Goal: Information Seeking & Learning: Check status

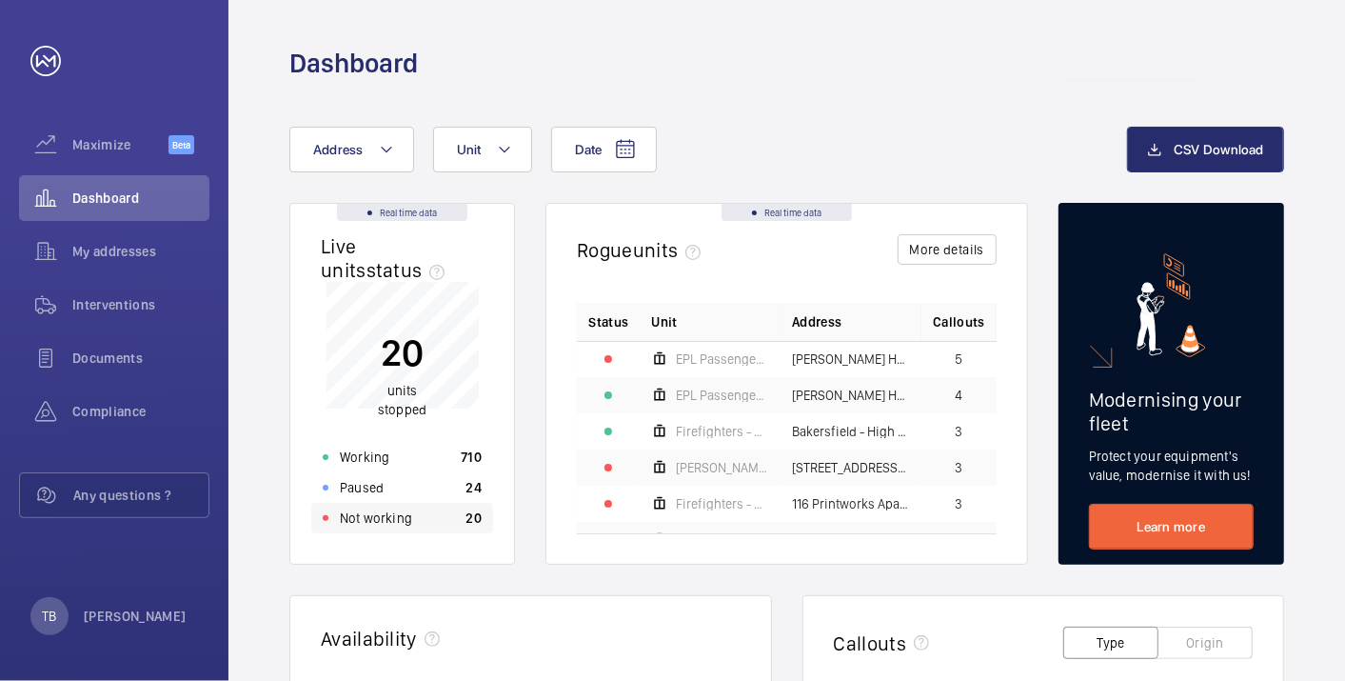
click at [450, 526] on div "Not working 20" at bounding box center [402, 518] width 182 height 30
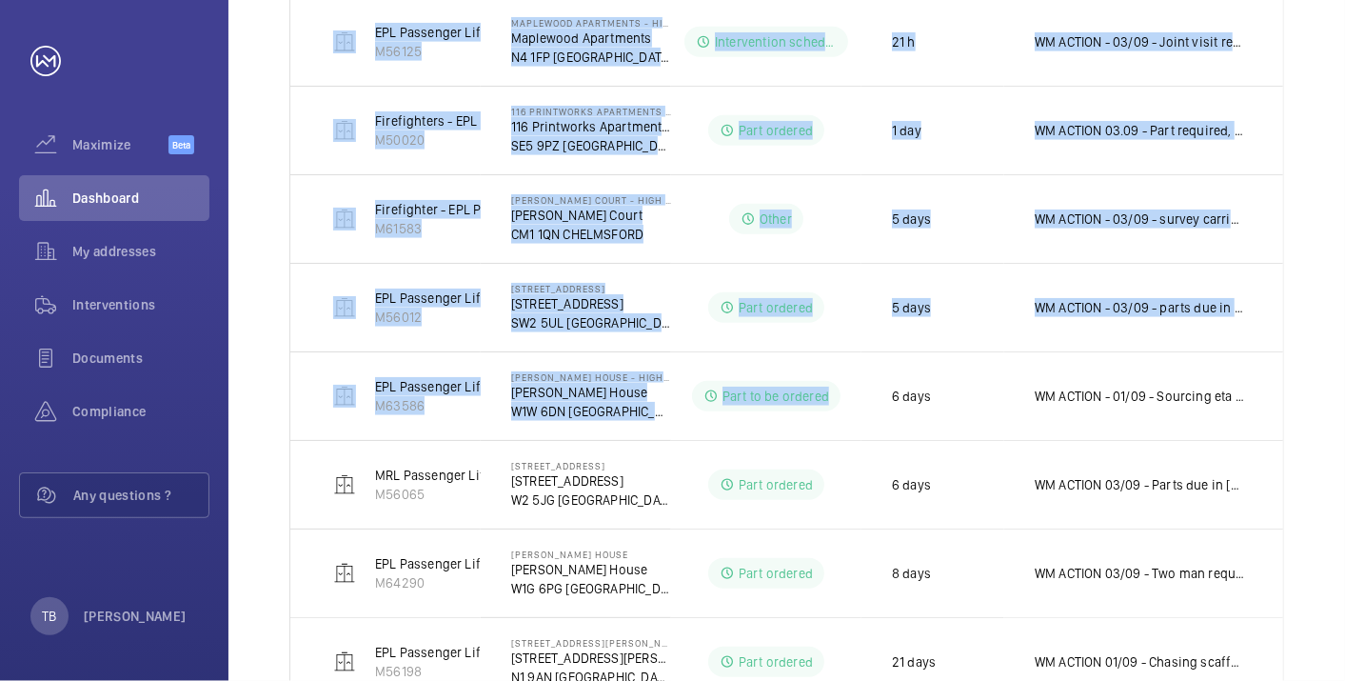
scroll to position [827, 0]
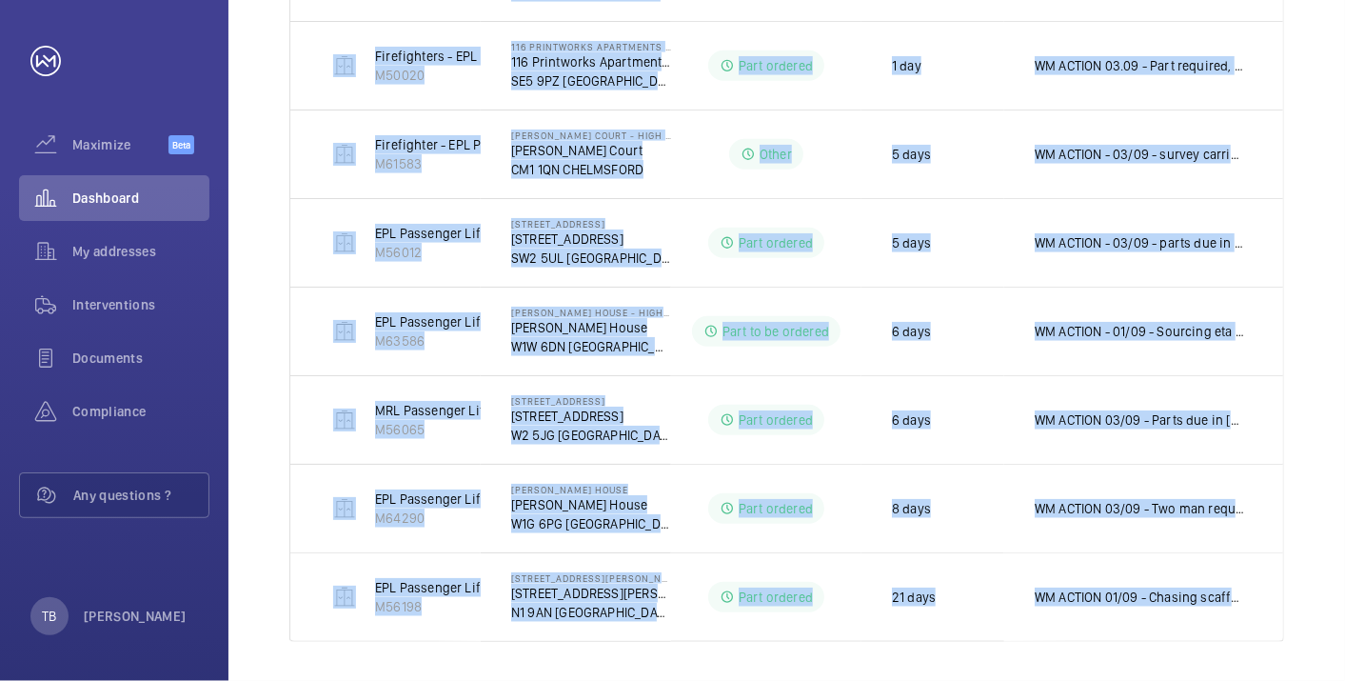
drag, startPoint x: 306, startPoint y: 179, endPoint x: 1328, endPoint y: 633, distance: 1117.7
click at [1328, 633] on div "Shutdown Breakdown Address Unit 1 – 12 of 12 Units Address Status Stopped since…" at bounding box center [786, 35] width 1117 height 1304
copy tbody "EPL Passenger Lift M55955 7 [PERSON_NAME][GEOGRAPHIC_DATA] - High Risk Building…"
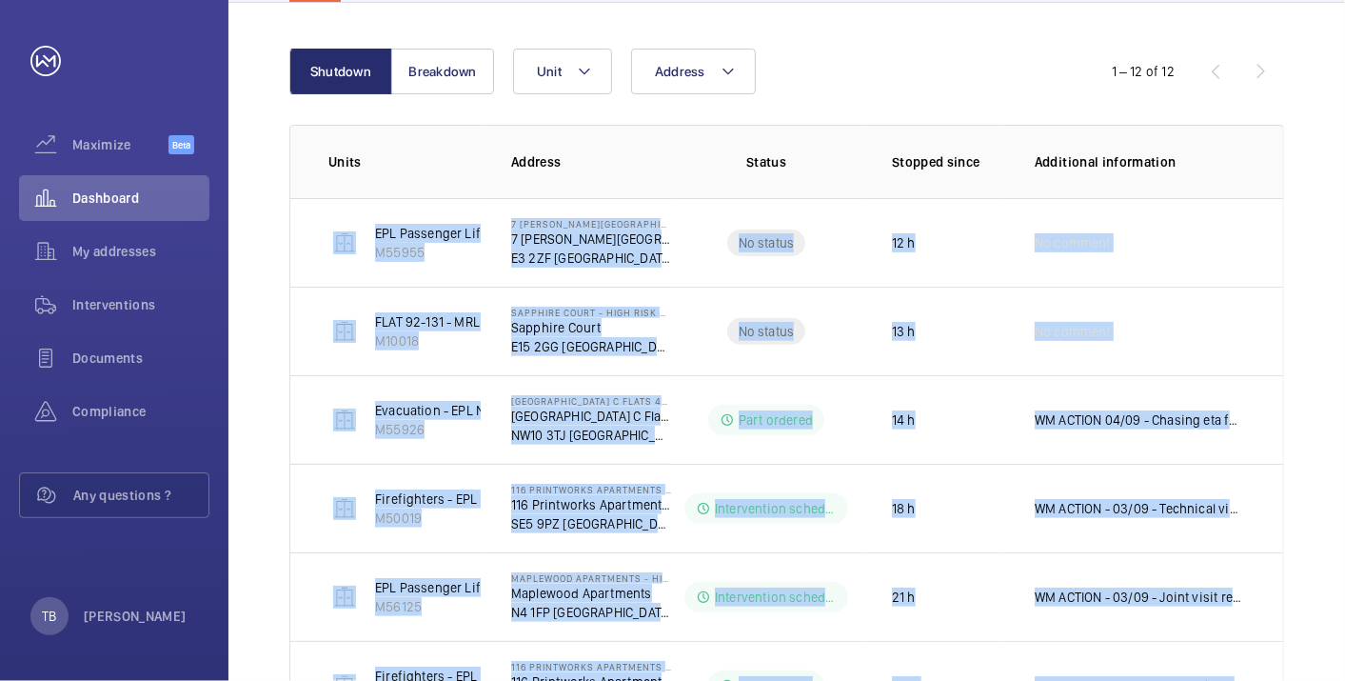
scroll to position [0, 0]
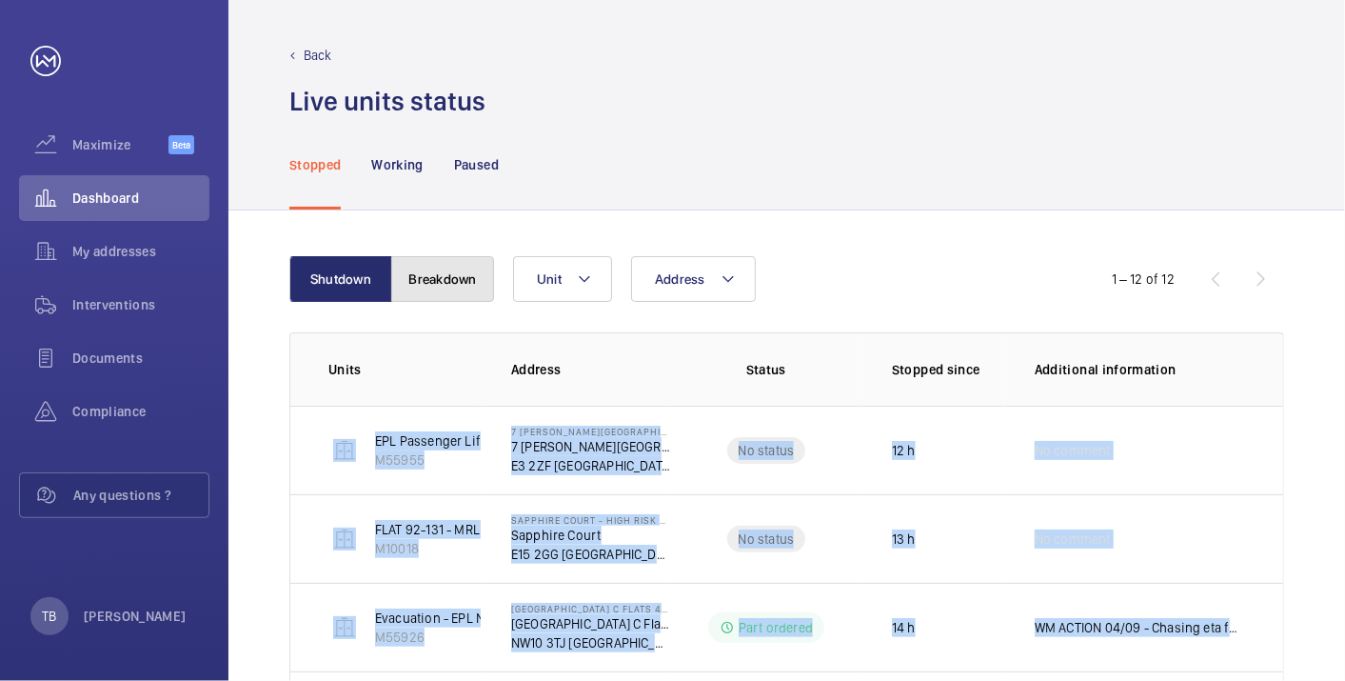
click at [438, 268] on button "Breakdown" at bounding box center [442, 279] width 103 height 46
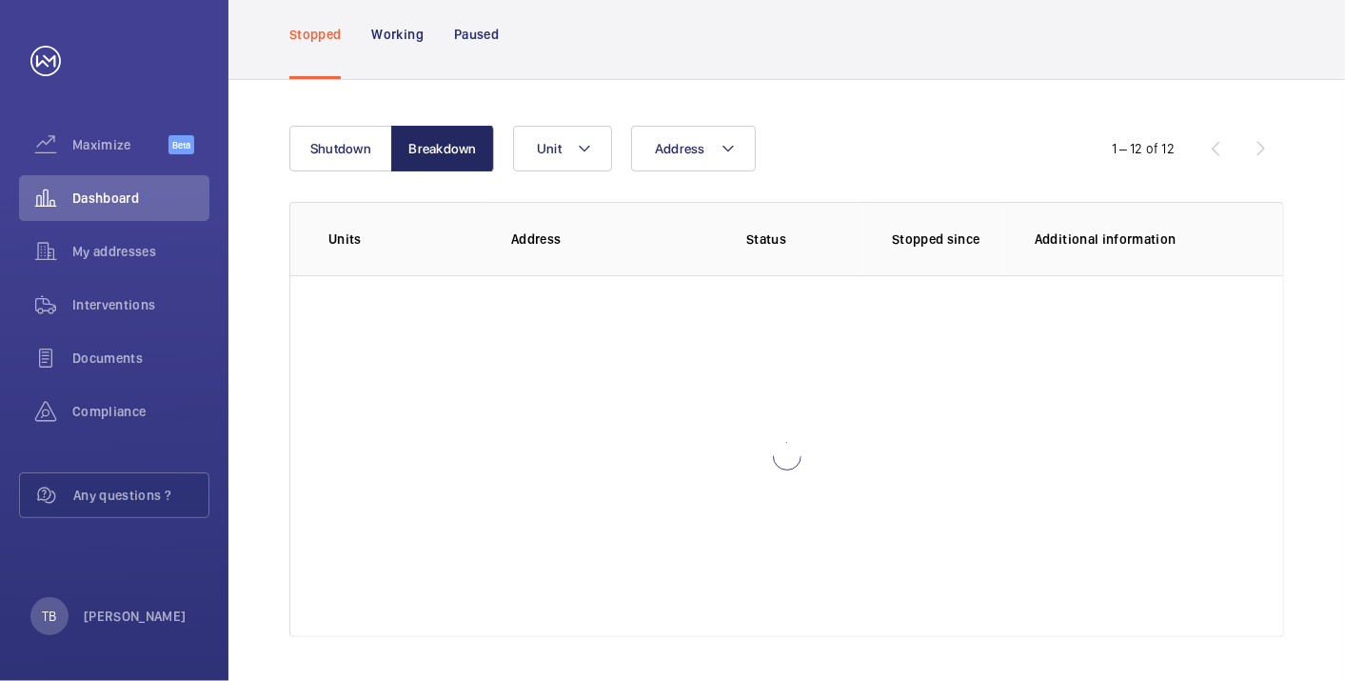
scroll to position [34, 0]
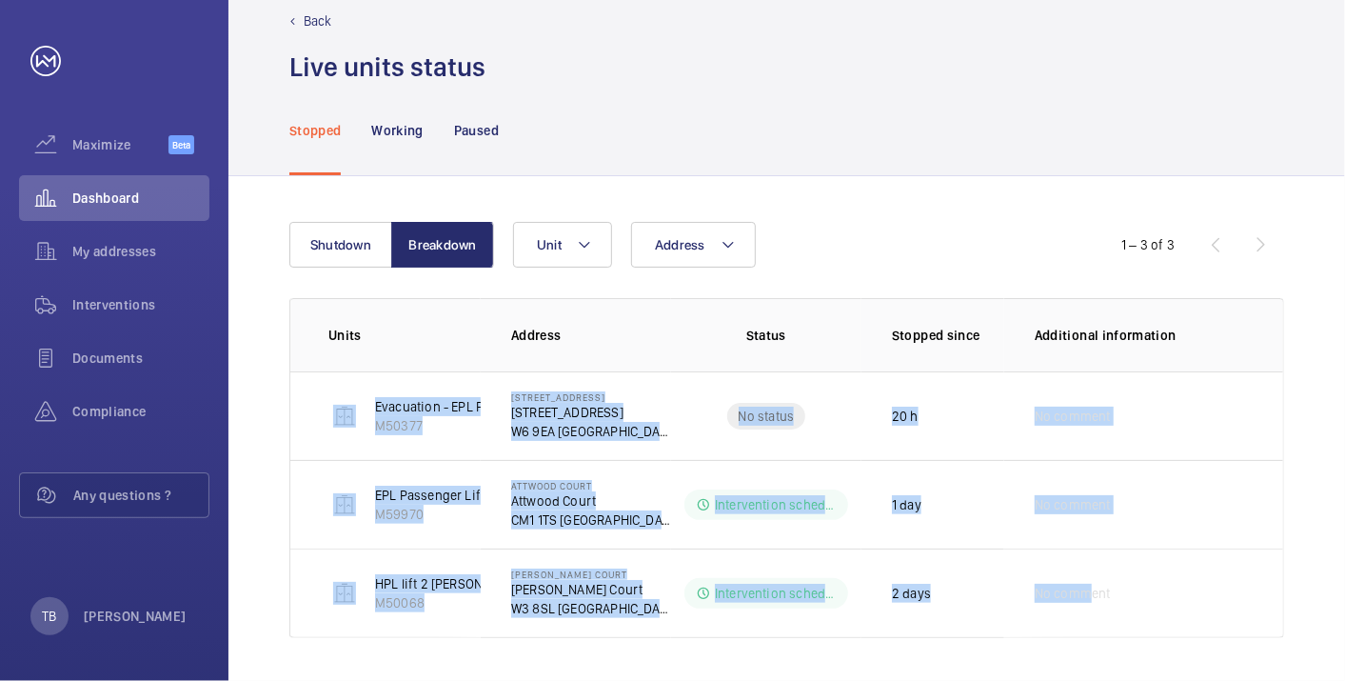
drag, startPoint x: 290, startPoint y: 385, endPoint x: 1087, endPoint y: 636, distance: 835.1
click at [1087, 636] on div "Shutdown Breakdown Address Unit 1 – 3 of 3 Units Address Status Stopped since A…" at bounding box center [786, 429] width 1117 height 507
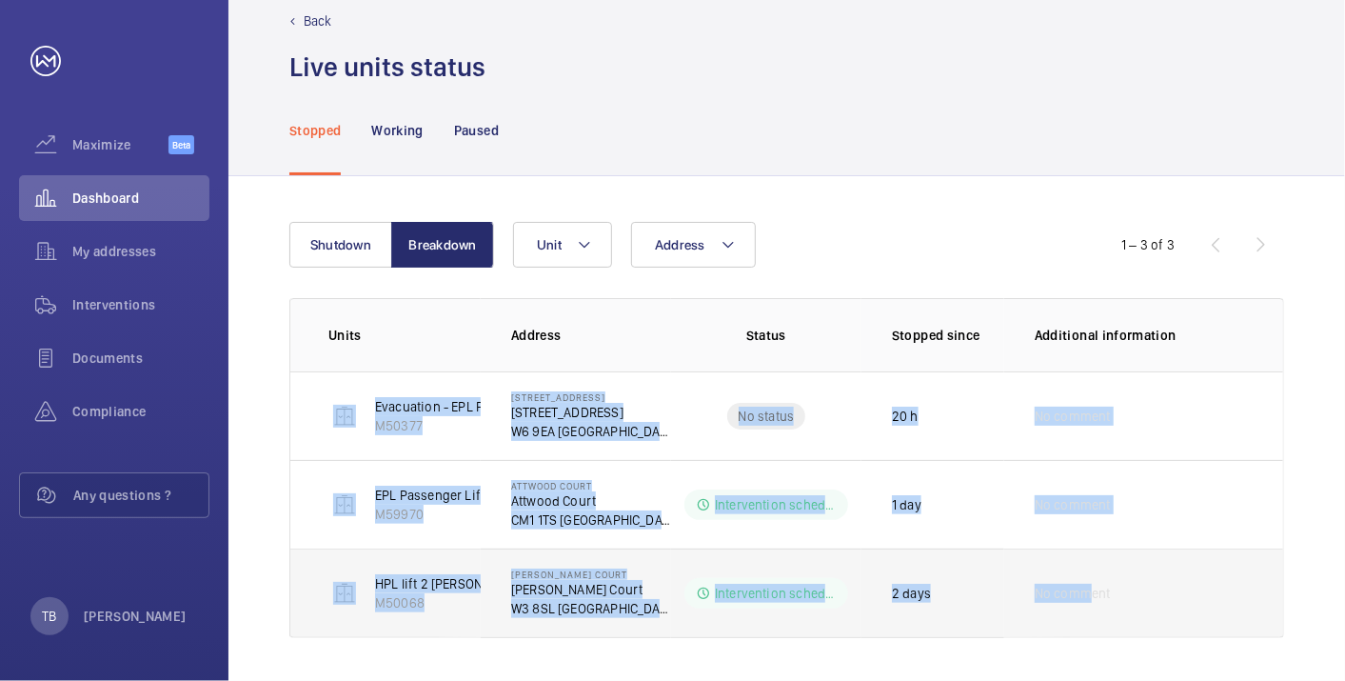
drag, startPoint x: 1087, startPoint y: 636, endPoint x: 939, endPoint y: 631, distance: 148.6
click at [939, 631] on td "2 days" at bounding box center [932, 592] width 143 height 89
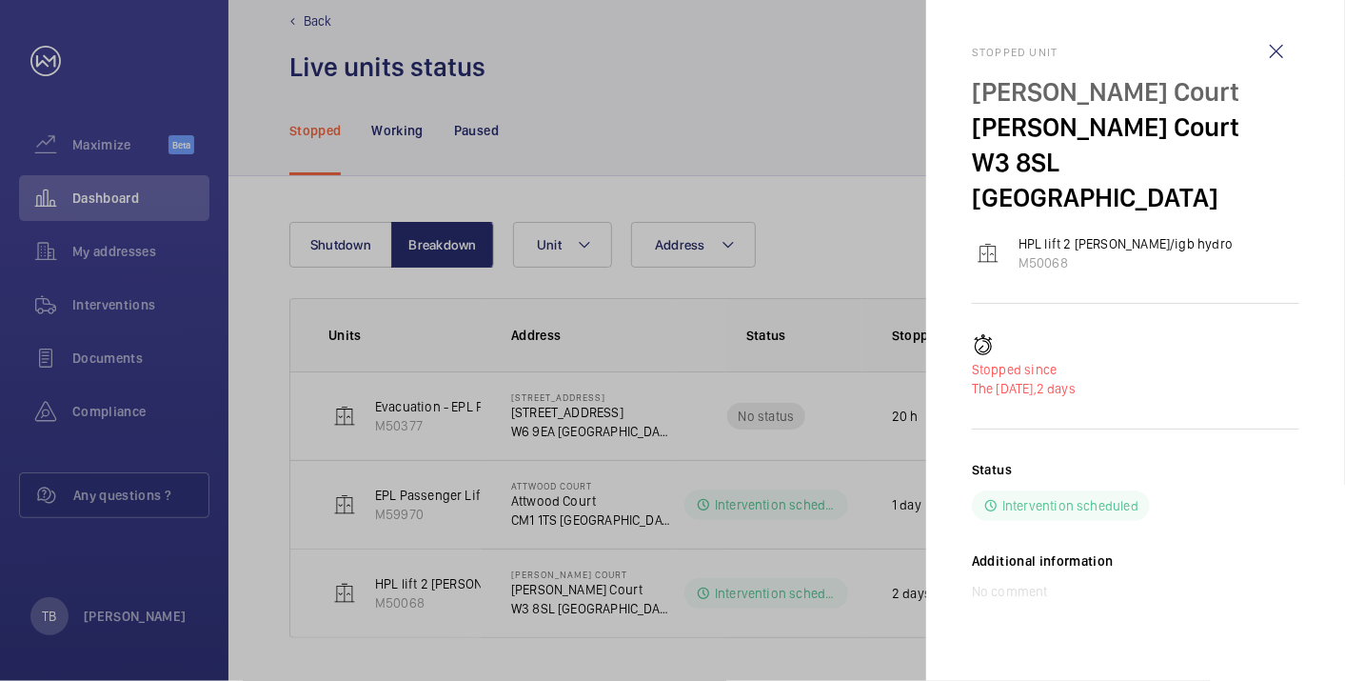
click at [737, 84] on div at bounding box center [672, 340] width 1345 height 681
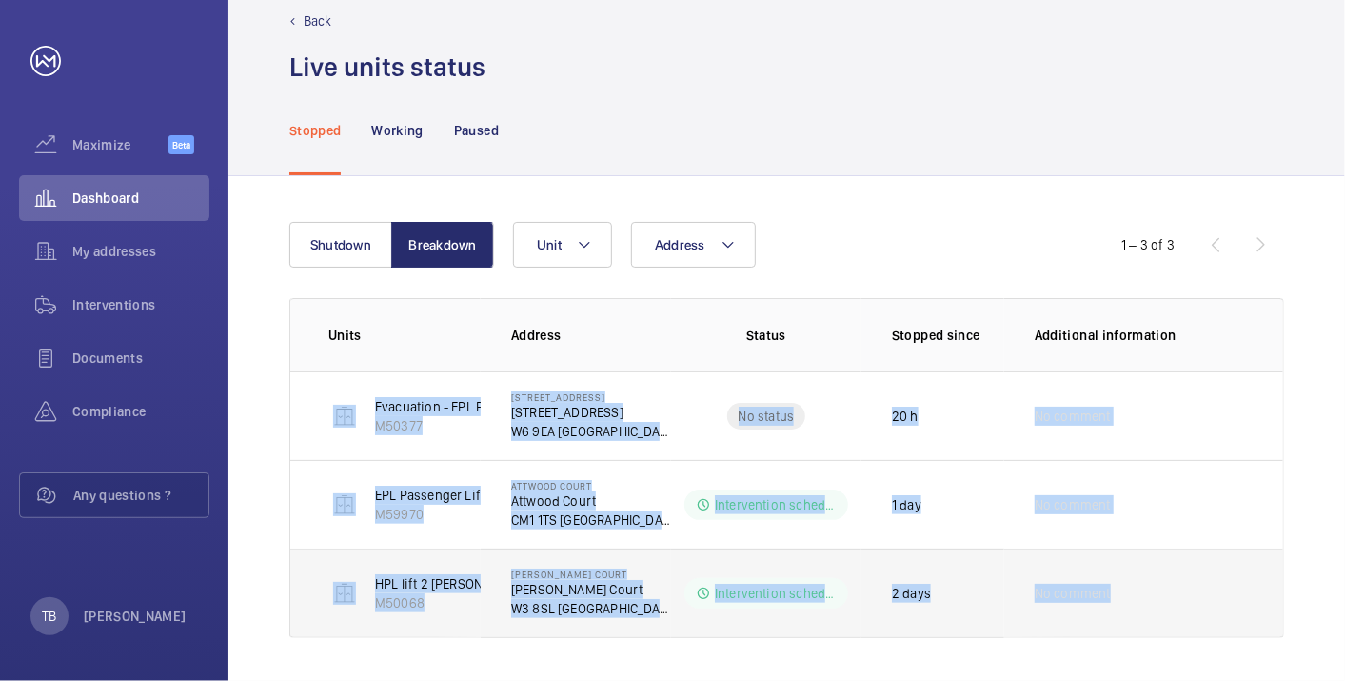
drag, startPoint x: 302, startPoint y: 413, endPoint x: 1278, endPoint y: 628, distance: 1000.0
click at [0, 0] on tbody "Evacuation - EPL Passenger Lift No 1 M50377 1-3 [GEOGRAPHIC_DATA] [STREET_ADDRE…" at bounding box center [0, 0] width 0 height 0
copy tbody "Evacuation - EPL Passenger Lift No 1 M50377 1-3 [GEOGRAPHIC_DATA] [STREET_ADDRE…"
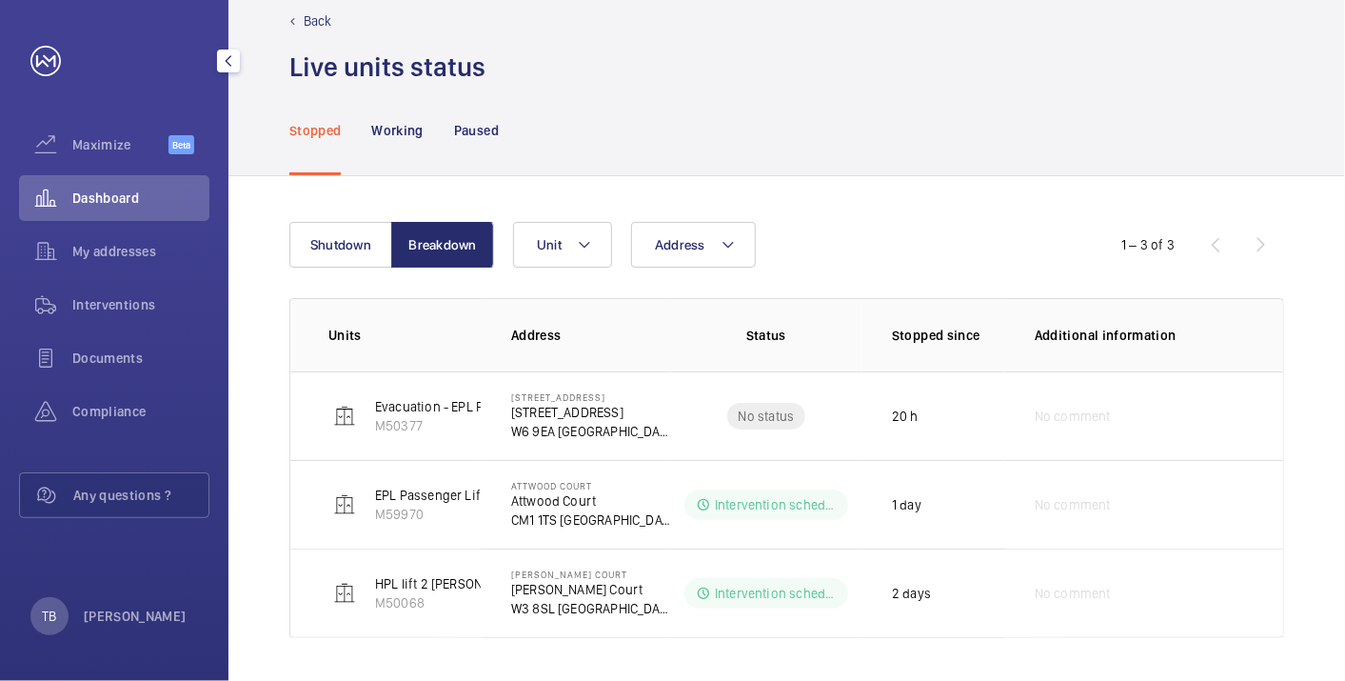
click at [136, 210] on div "Dashboard" at bounding box center [114, 198] width 190 height 46
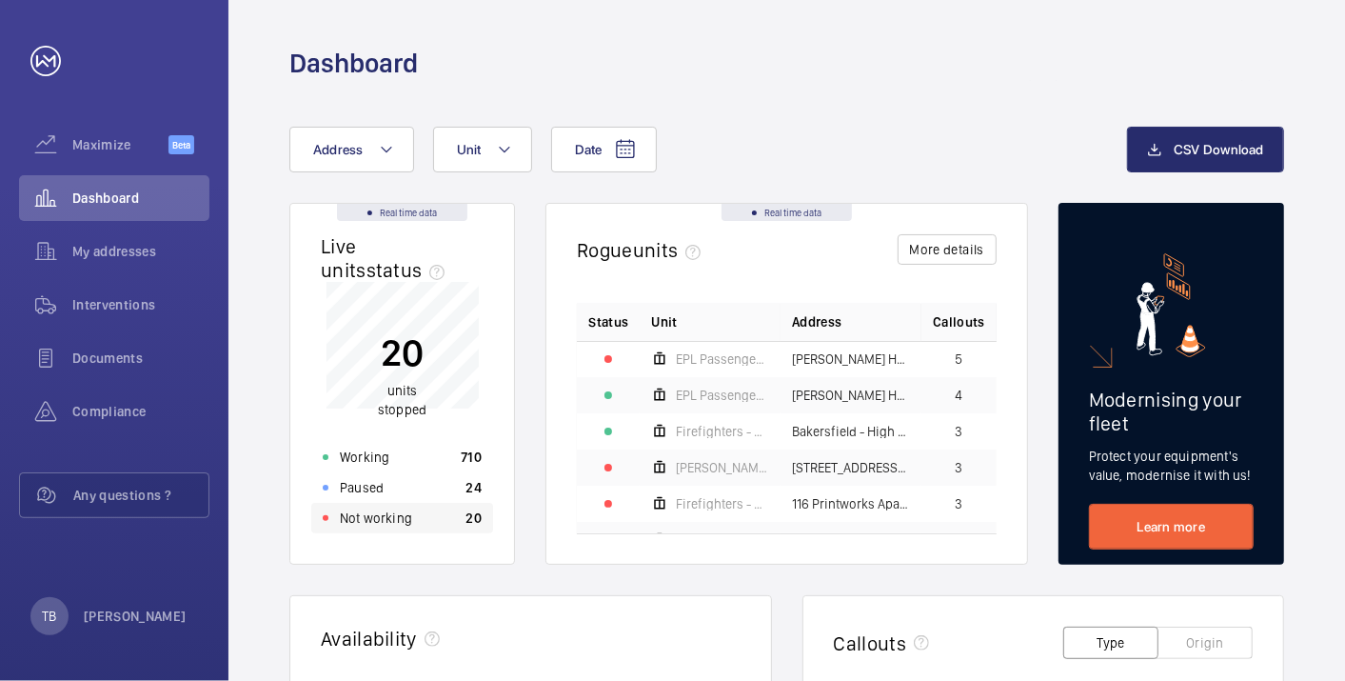
click at [410, 518] on div "Not working 20" at bounding box center [402, 518] width 182 height 30
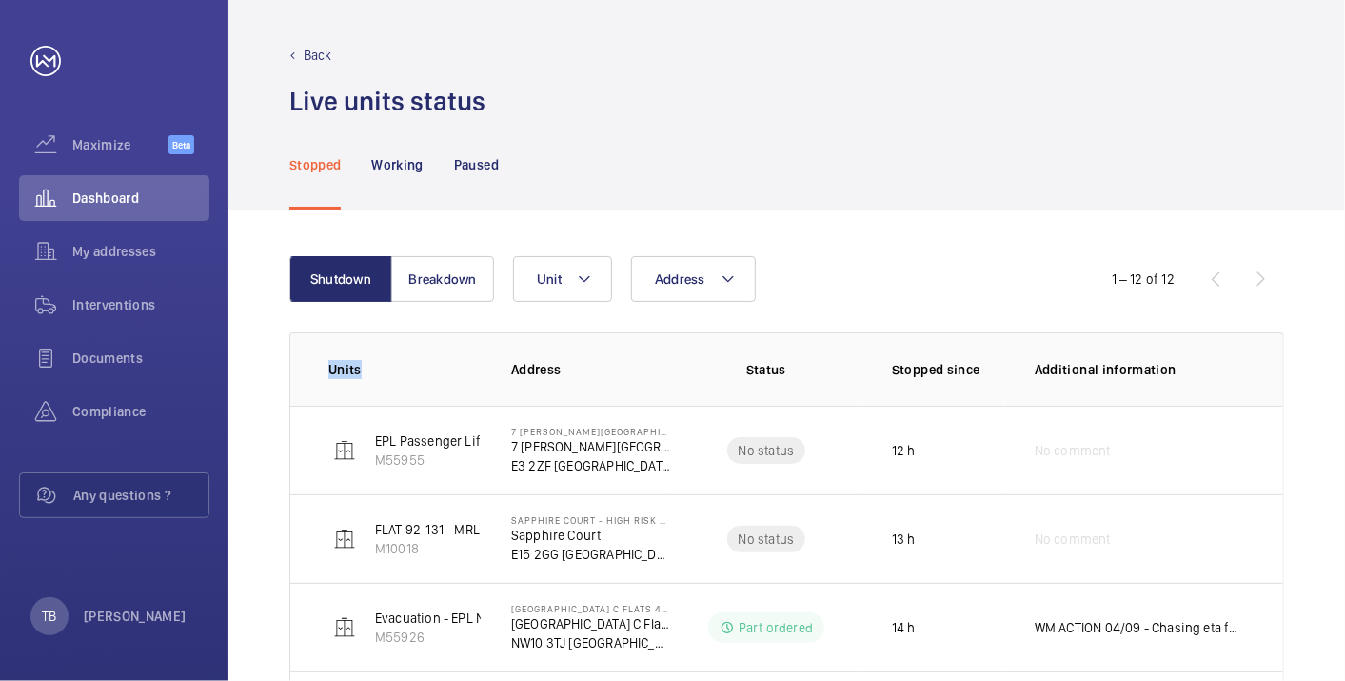
click at [321, 351] on th "Units" at bounding box center [385, 368] width 190 height 73
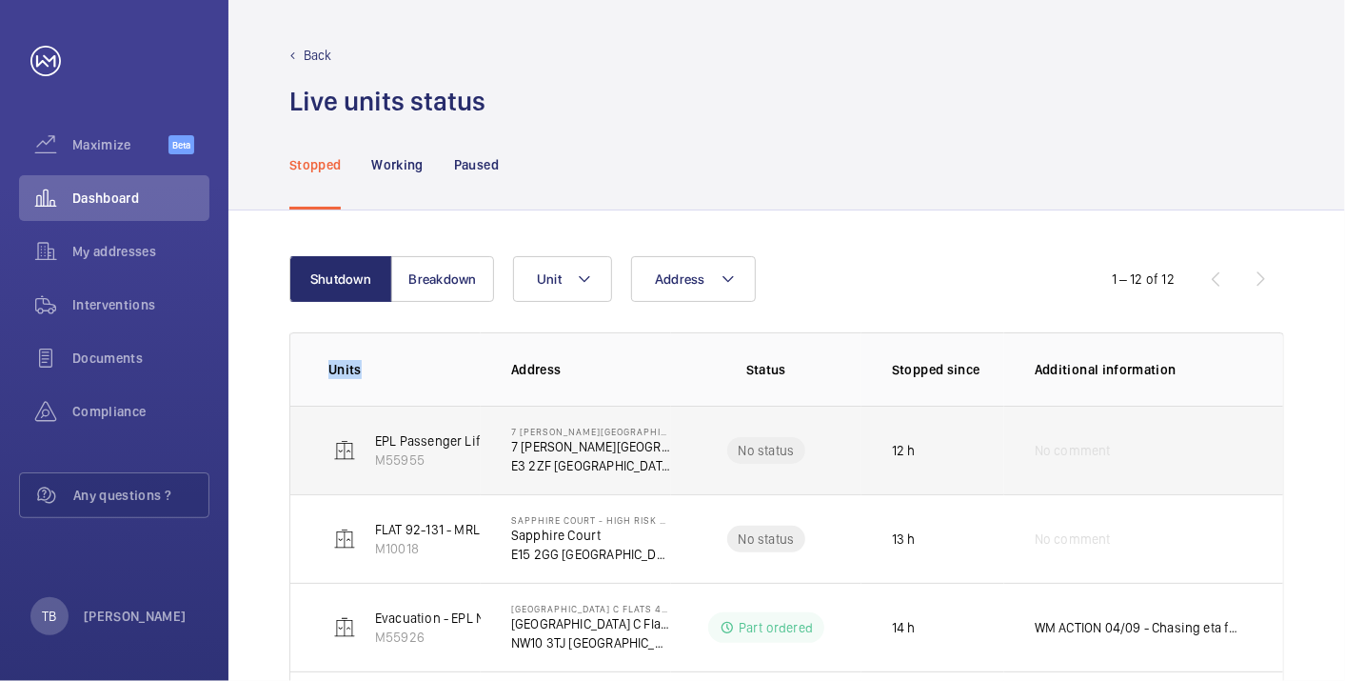
scroll to position [19, 0]
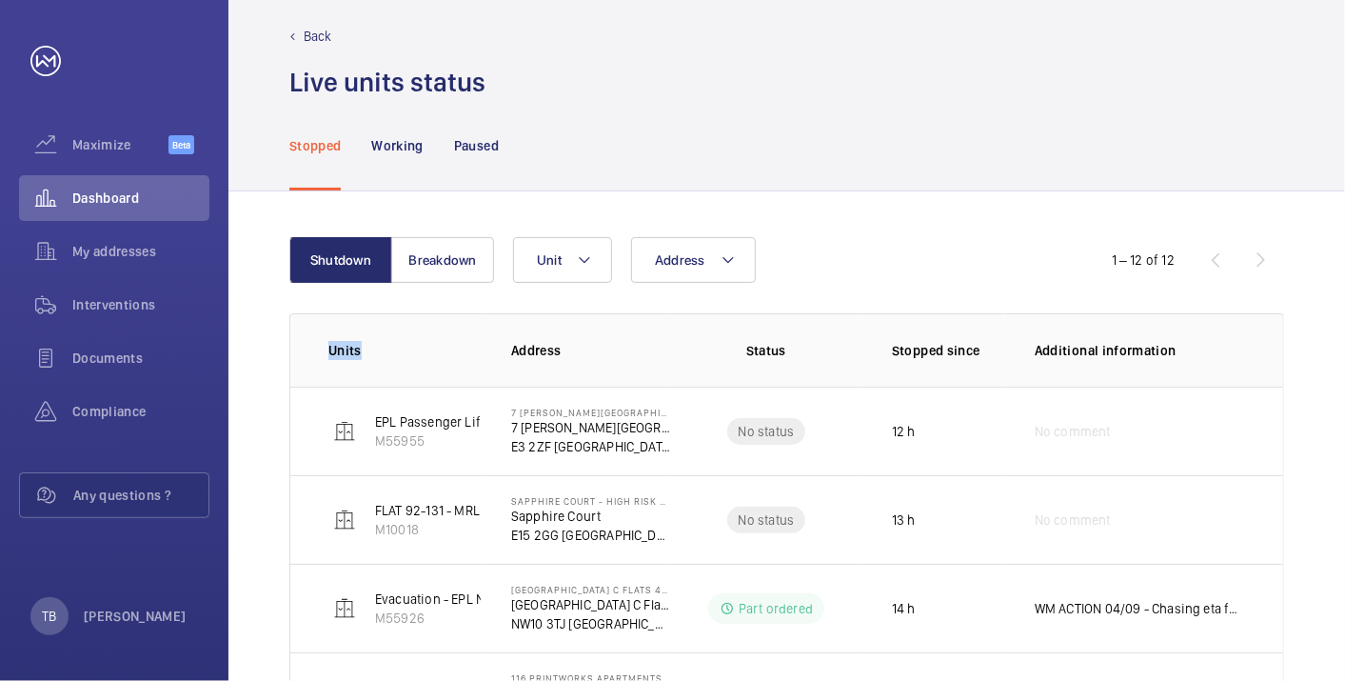
drag, startPoint x: 391, startPoint y: 387, endPoint x: 244, endPoint y: 355, distance: 151.0
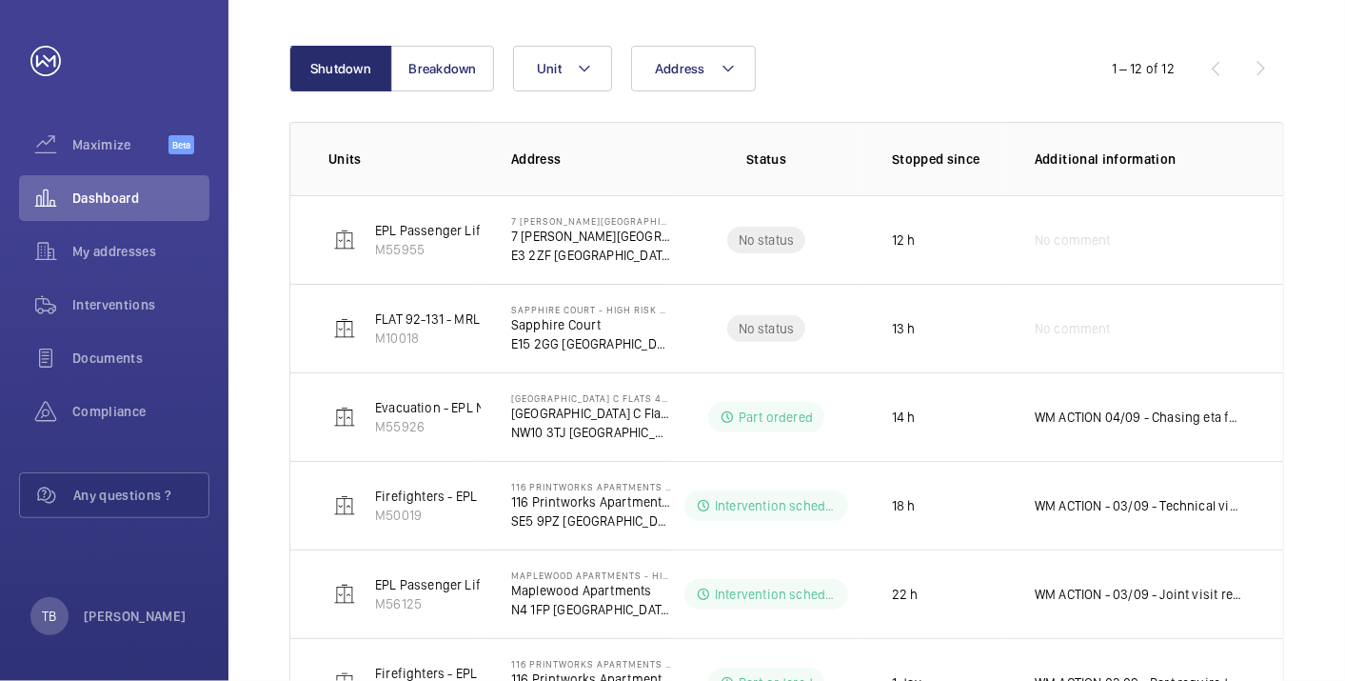
click at [259, 333] on div "Shutdown Breakdown Address Unit 1 – 12 of 12 Units Address Status Stopped since…" at bounding box center [786, 652] width 1117 height 1304
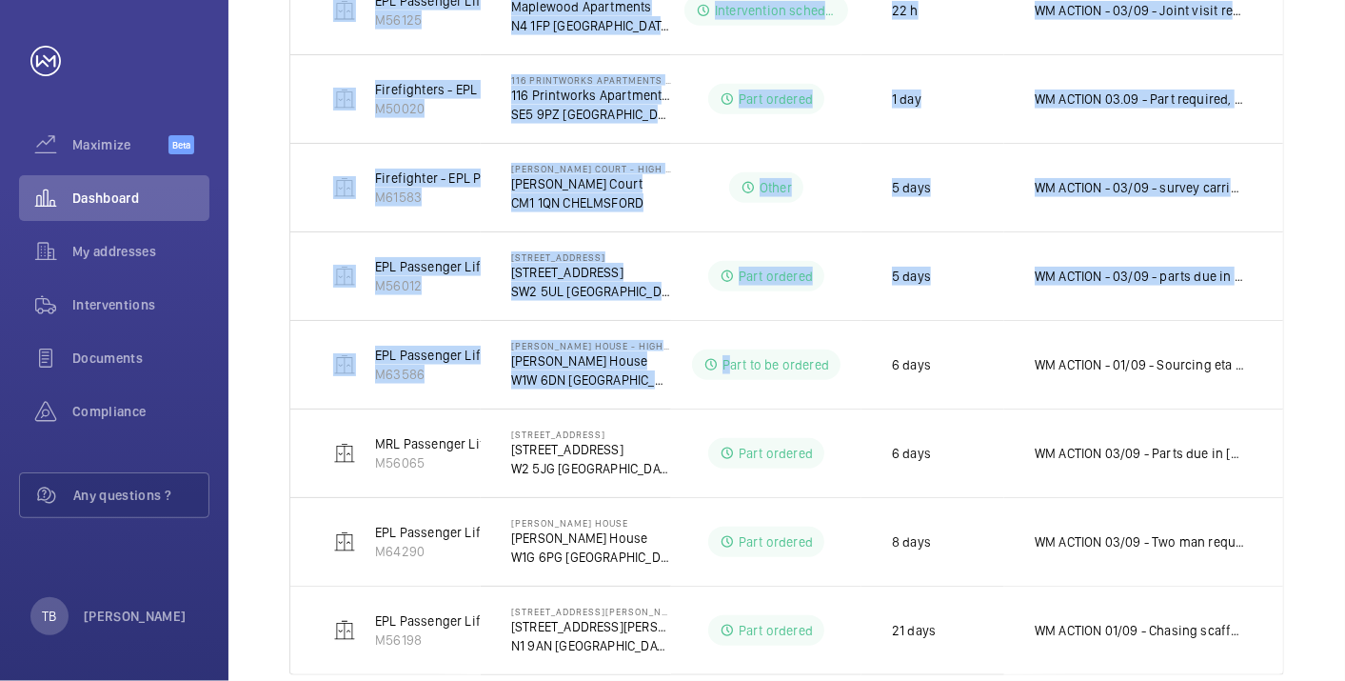
scroll to position [827, 0]
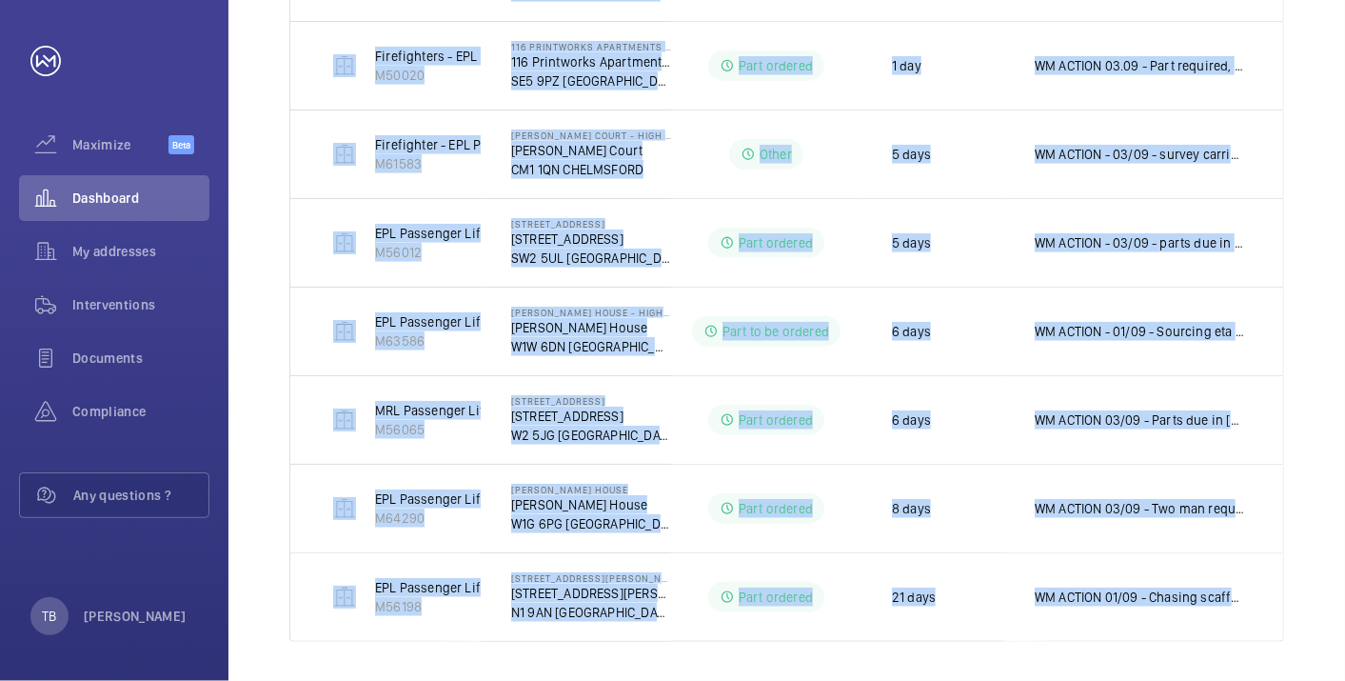
drag, startPoint x: 308, startPoint y: 149, endPoint x: 1349, endPoint y: 650, distance: 1154.6
click at [1344, 650] on html "Your request has been sent. We will contact you soon. Maximize Beta Dashboard M…" at bounding box center [672, 340] width 1345 height 681
copy table "Units Address Status Stopped since Additional information EPL Passenger Lift M5…"
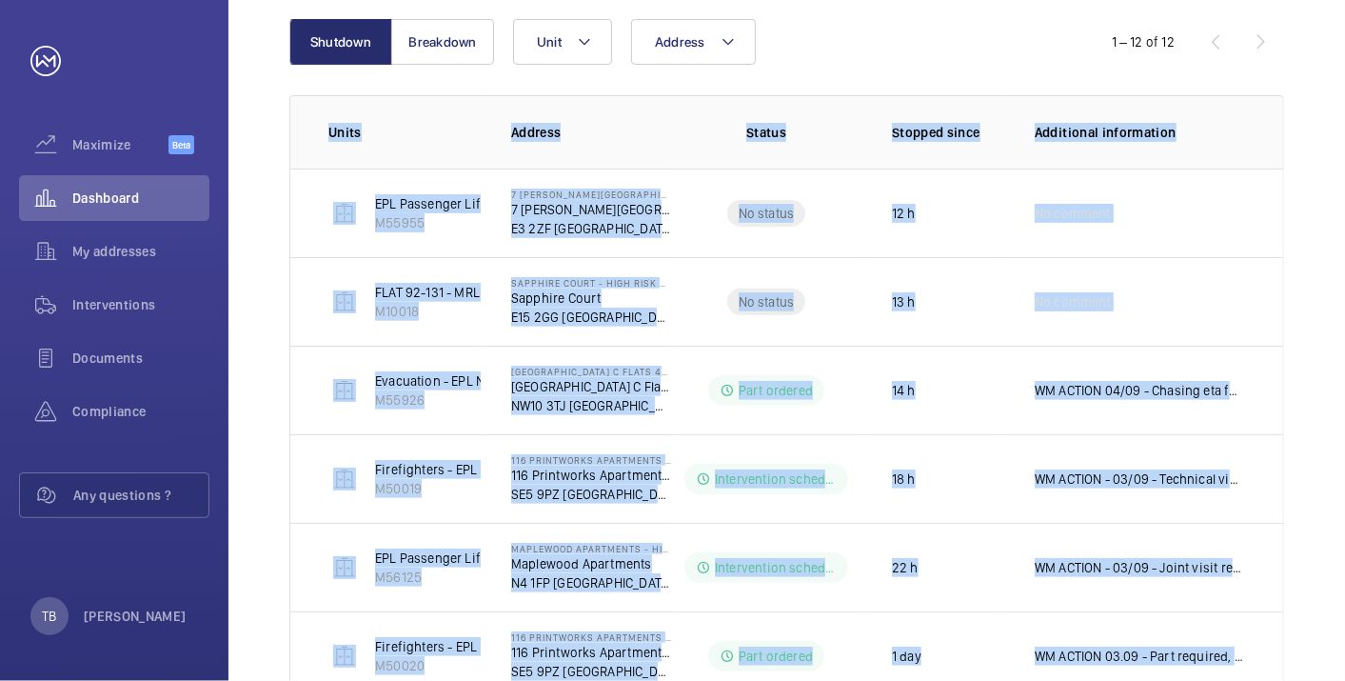
scroll to position [55, 0]
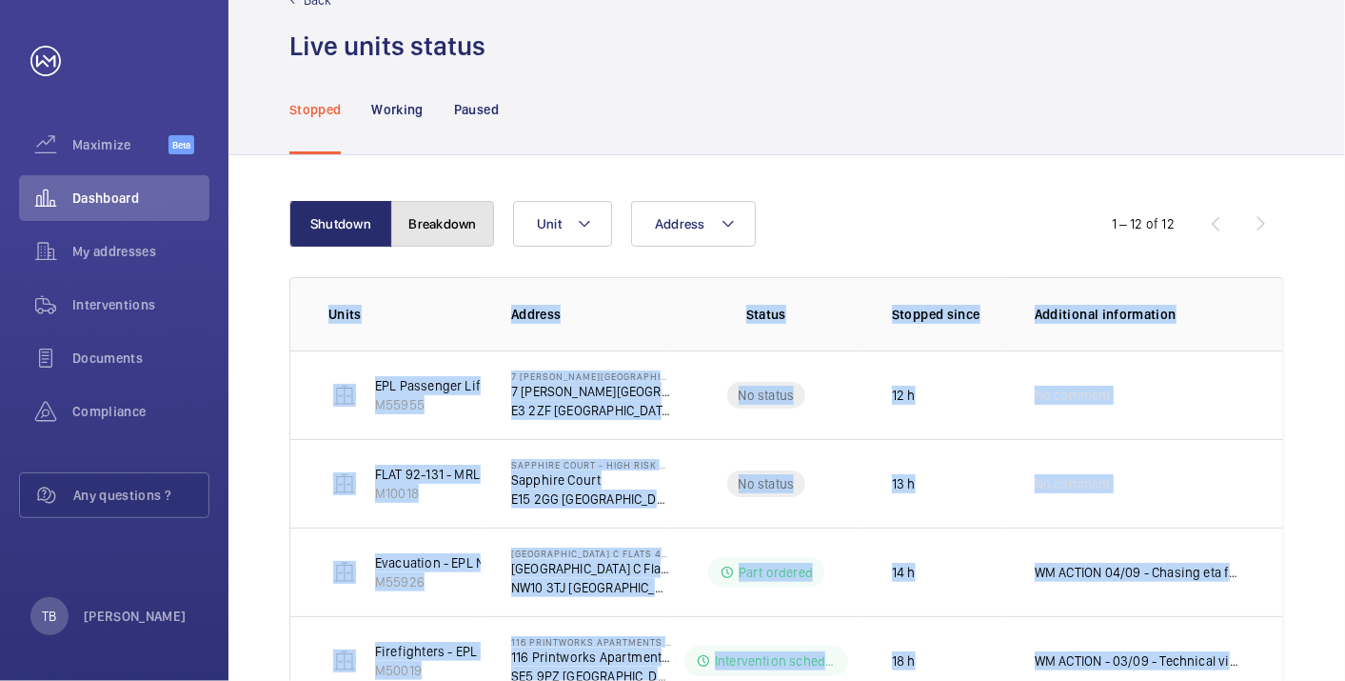
click at [452, 201] on button "Breakdown" at bounding box center [442, 224] width 103 height 46
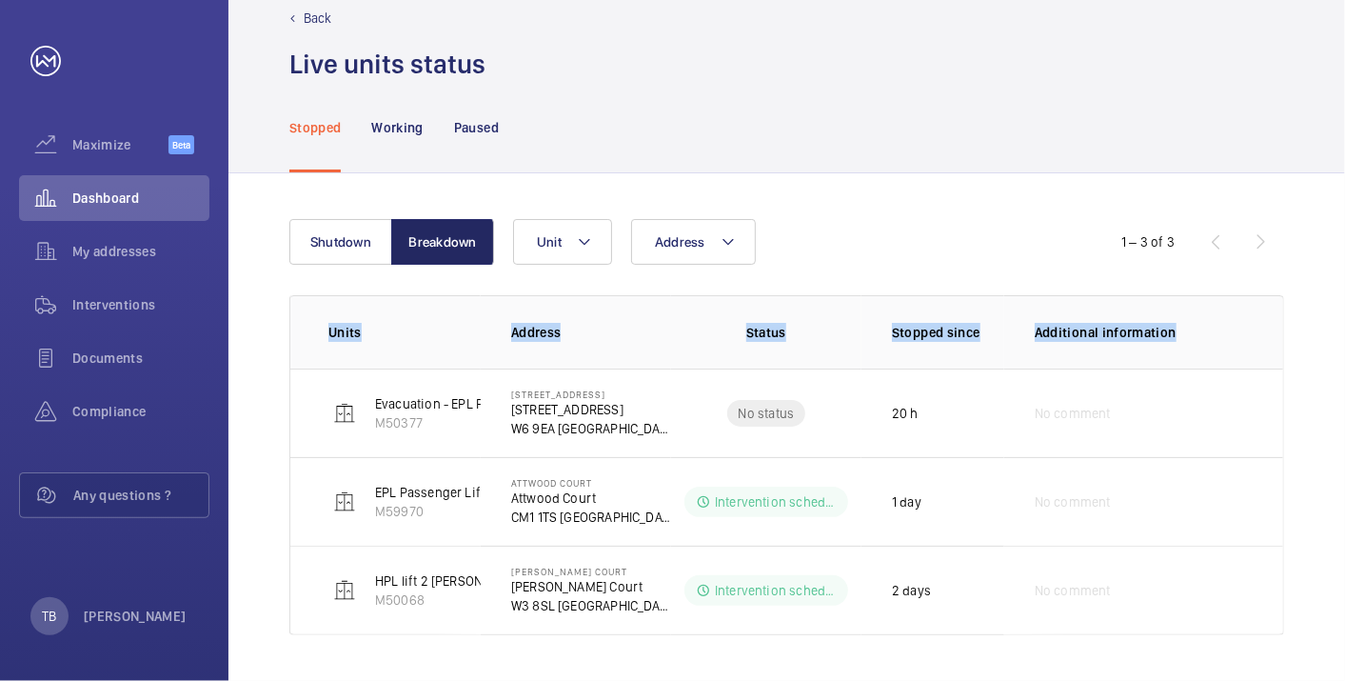
scroll to position [34, 0]
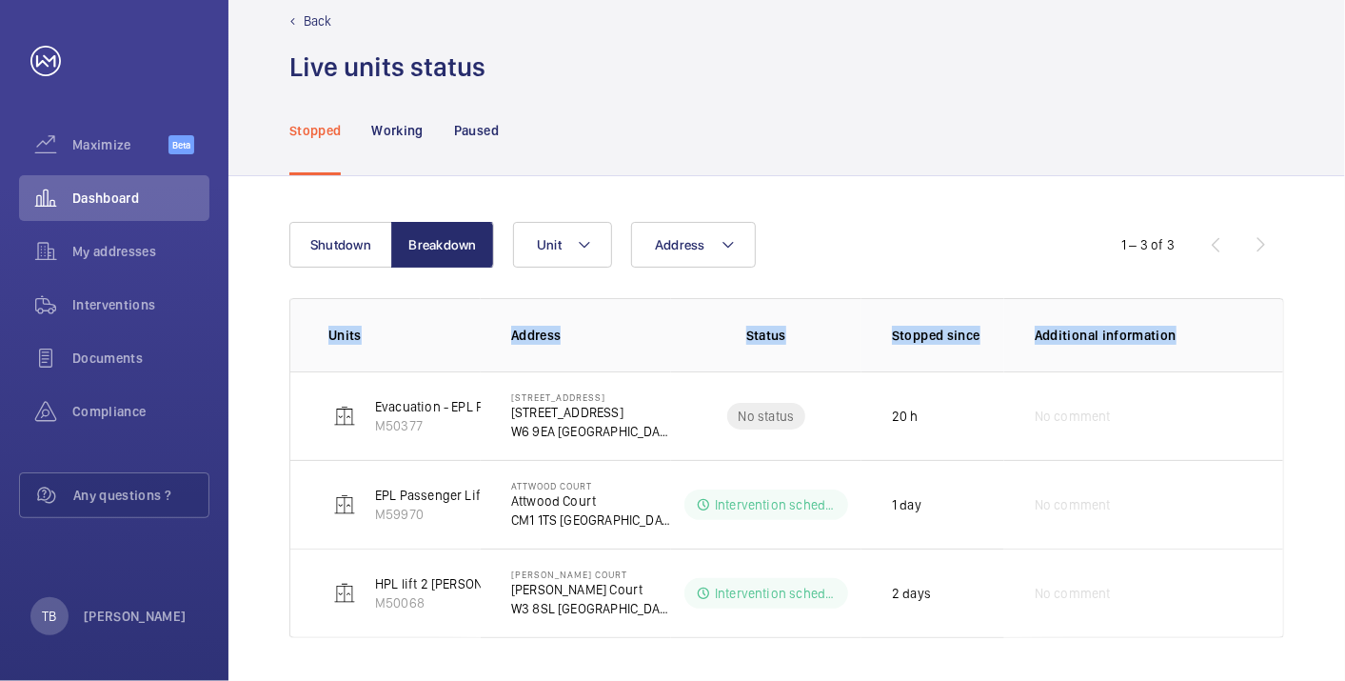
click at [252, 400] on div "Shutdown Breakdown Address Unit 1 – 3 of 3 Units Address Status Stopped since A…" at bounding box center [786, 429] width 1117 height 507
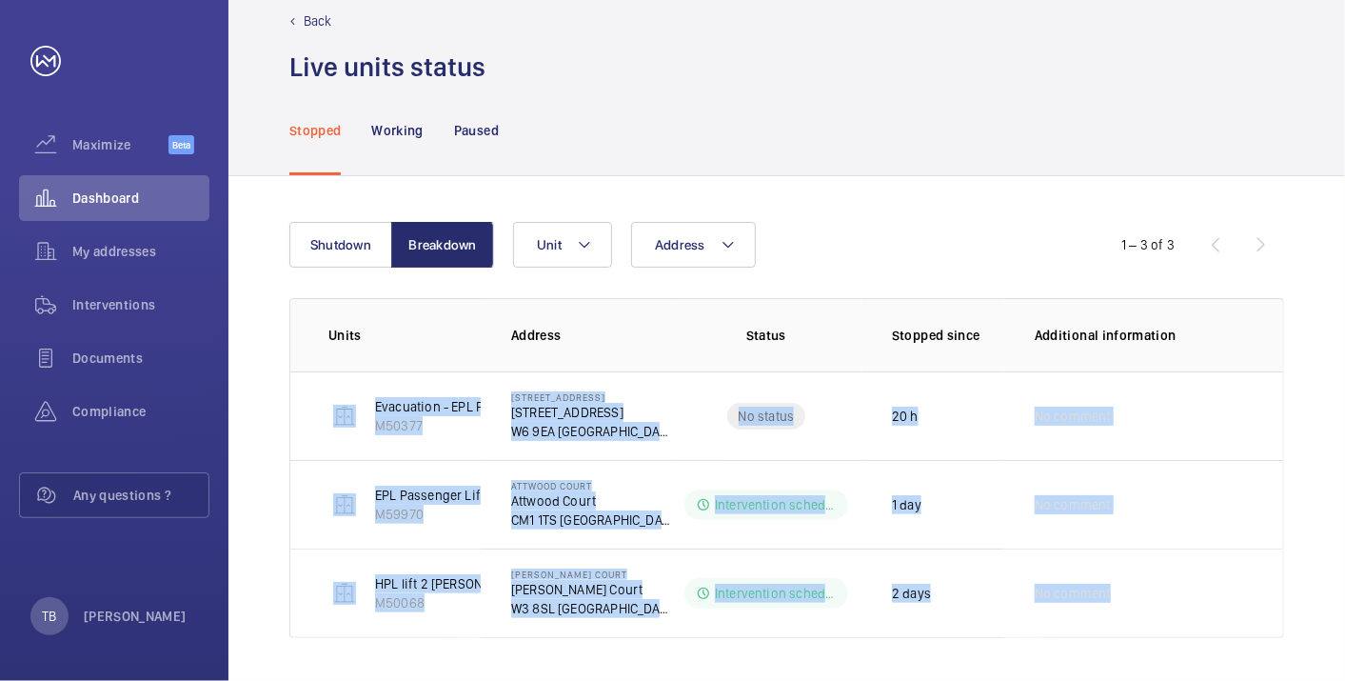
drag, startPoint x: 325, startPoint y: 411, endPoint x: 1337, endPoint y: 563, distance: 1024.1
click at [1337, 563] on div "Shutdown Breakdown Address Unit 1 – 3 of 3 Units Address Status Stopped since A…" at bounding box center [786, 429] width 1117 height 507
copy tbody "Evacuation - EPL Passenger Lift No 1 M50377 1-3 [GEOGRAPHIC_DATA] [STREET_ADDRE…"
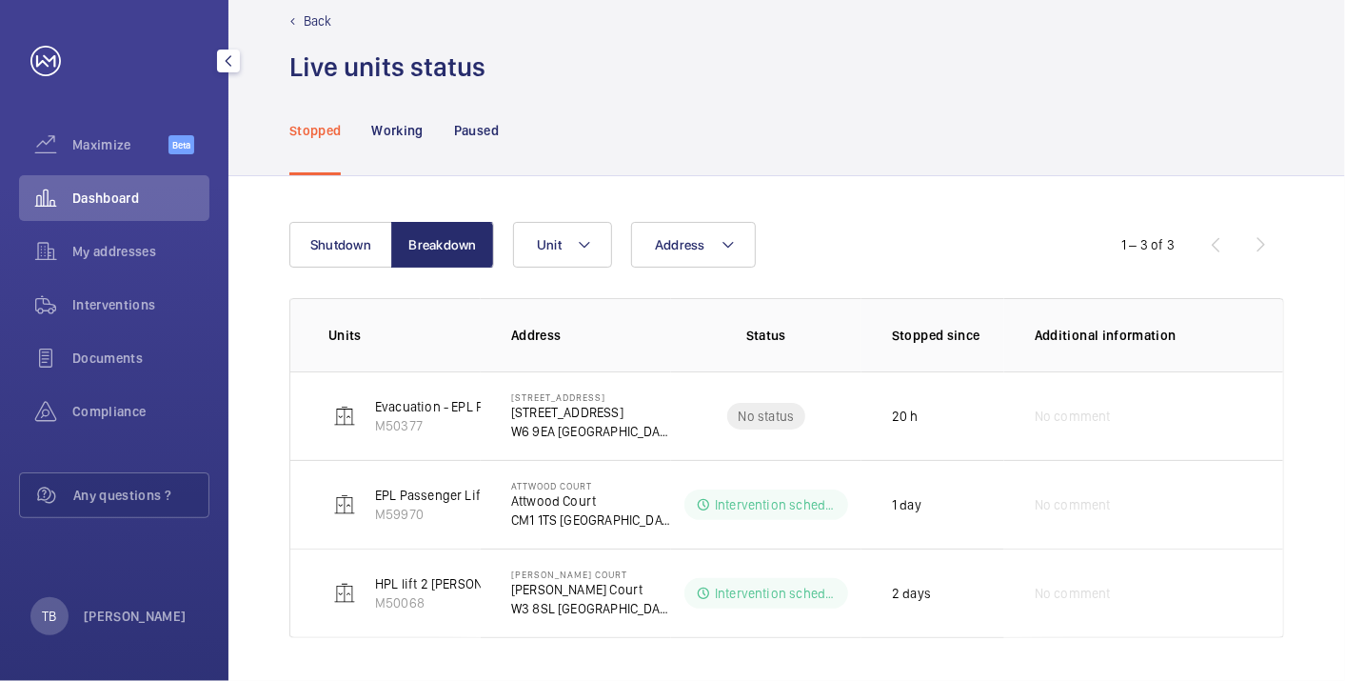
click at [127, 198] on span "Dashboard" at bounding box center [140, 197] width 137 height 19
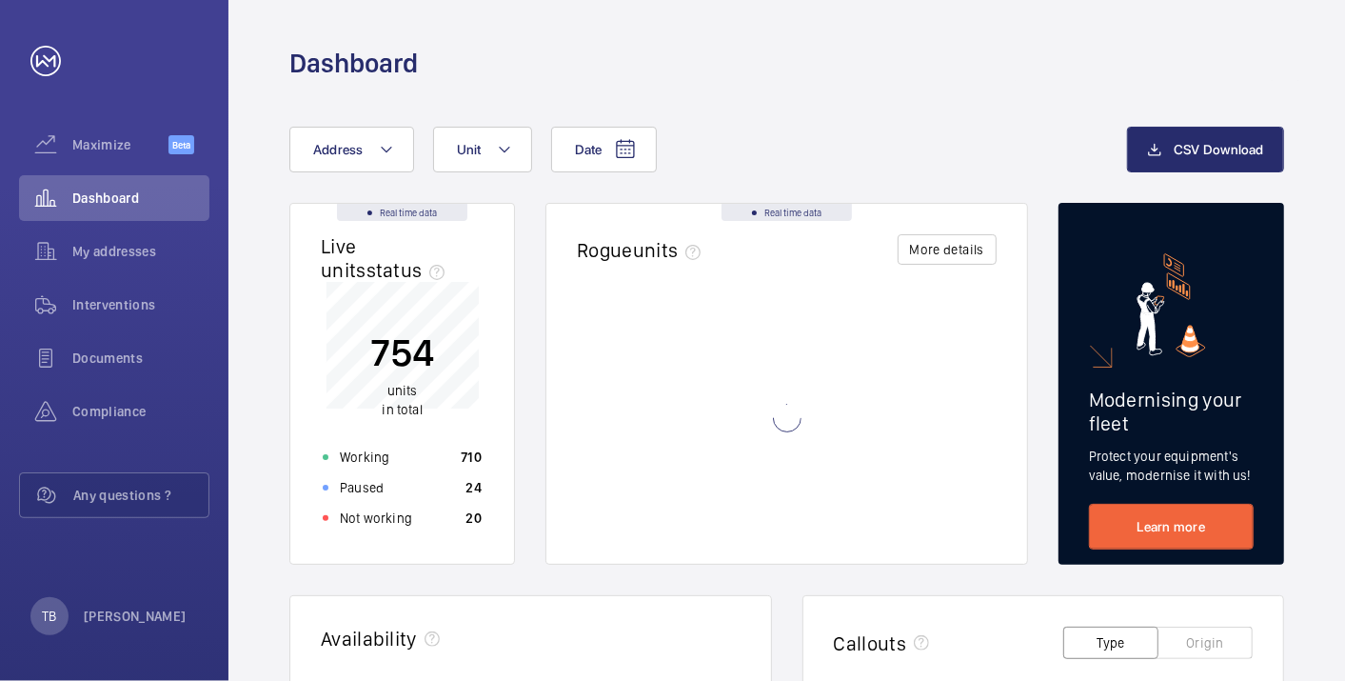
click at [797, 150] on div "Date Address Unit" at bounding box center [708, 150] width 838 height 46
